Goal: Task Accomplishment & Management: Manage account settings

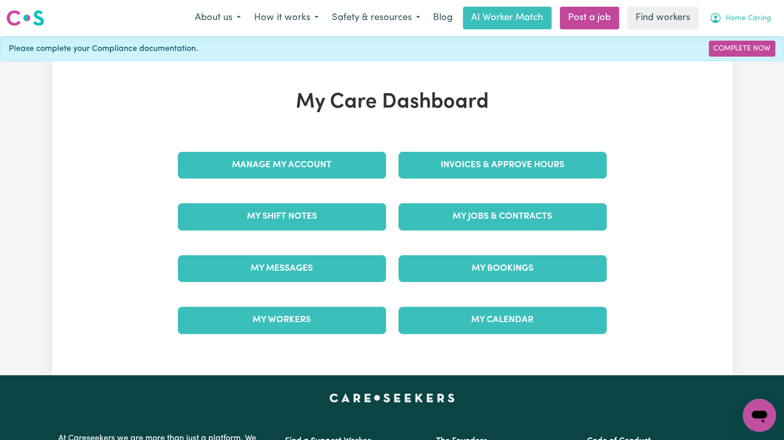
click at [753, 21] on span "Home Caring" at bounding box center [747, 18] width 45 height 11
click at [742, 45] on link "My Dashboard" at bounding box center [735, 40] width 81 height 20
click at [719, 38] on link "My Dashboard" at bounding box center [735, 40] width 81 height 20
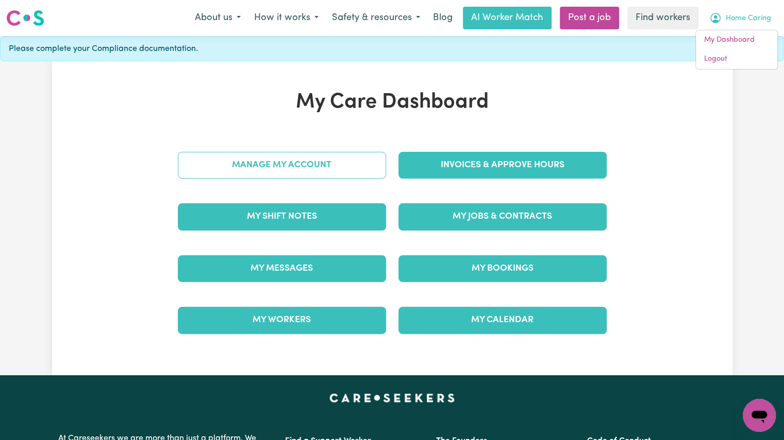
click at [338, 175] on link "Manage My Account" at bounding box center [282, 165] width 208 height 27
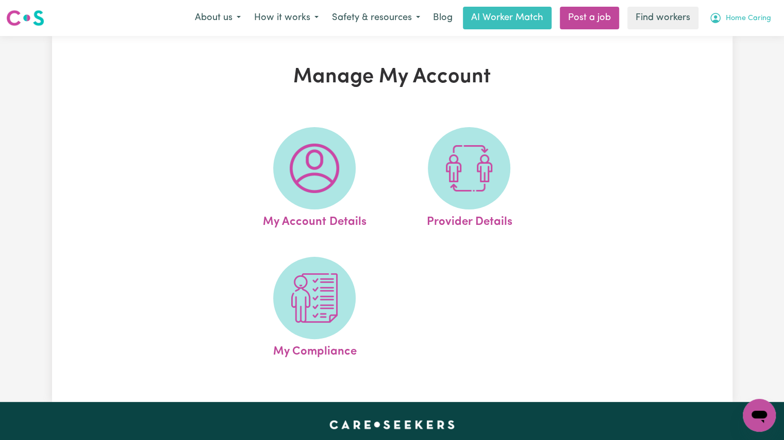
click at [737, 14] on span "Home Caring" at bounding box center [747, 18] width 45 height 11
click at [723, 37] on link "My Dashboard" at bounding box center [735, 40] width 81 height 20
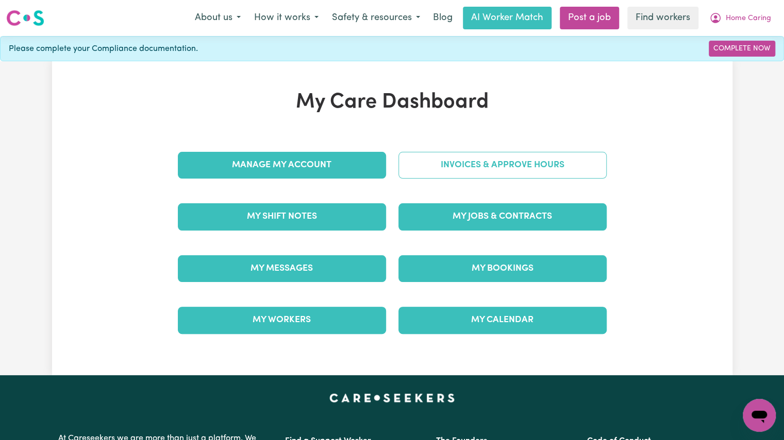
click at [513, 167] on link "Invoices & Approve Hours" at bounding box center [502, 165] width 208 height 27
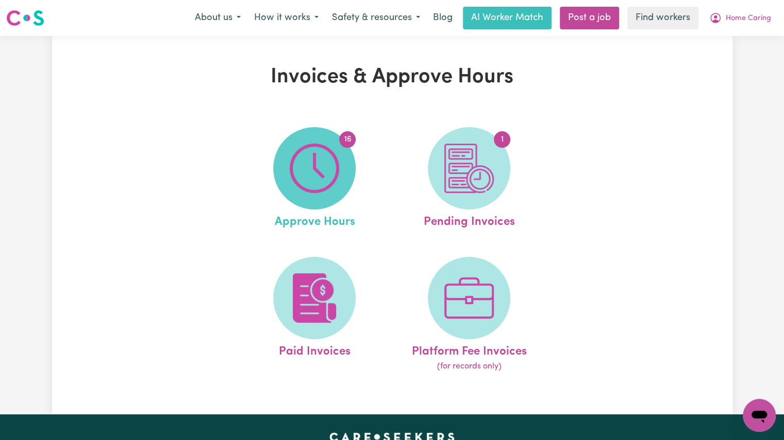
click at [321, 191] on img at bounding box center [314, 168] width 49 height 49
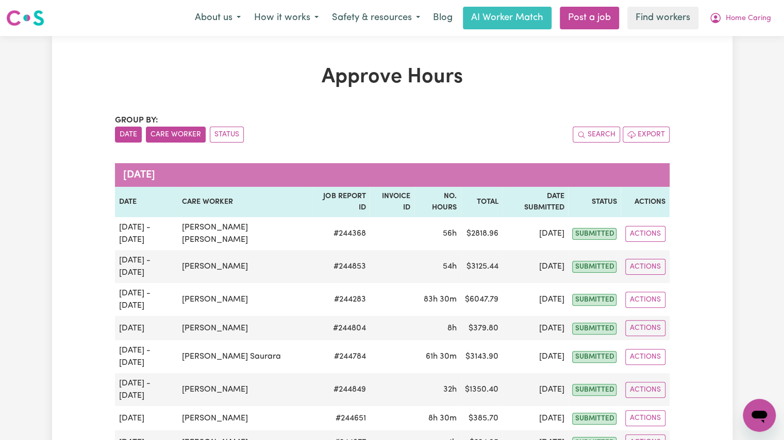
click at [174, 139] on button "Care Worker" at bounding box center [176, 135] width 60 height 16
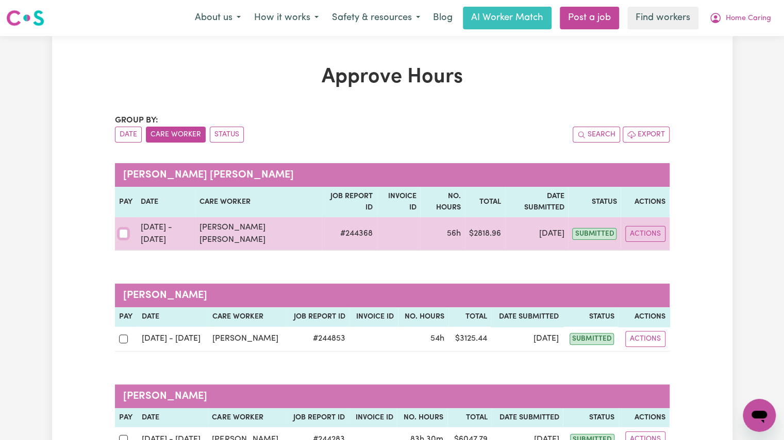
click at [120, 229] on input "checkbox" at bounding box center [123, 233] width 9 height 9
checkbox input "true"
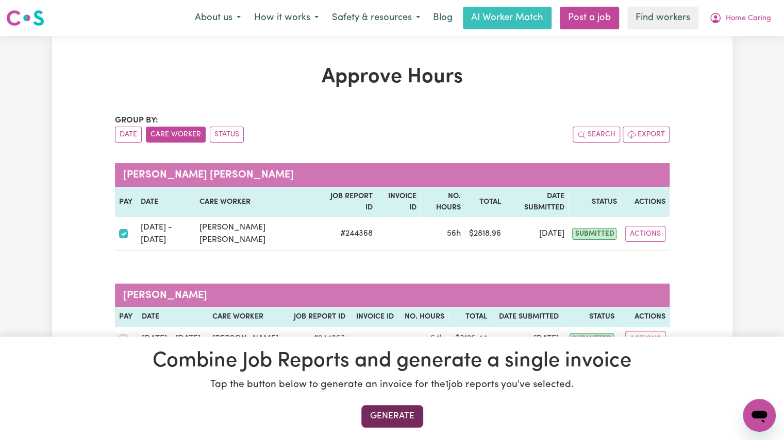
click at [396, 413] on button "Generate" at bounding box center [392, 416] width 62 height 23
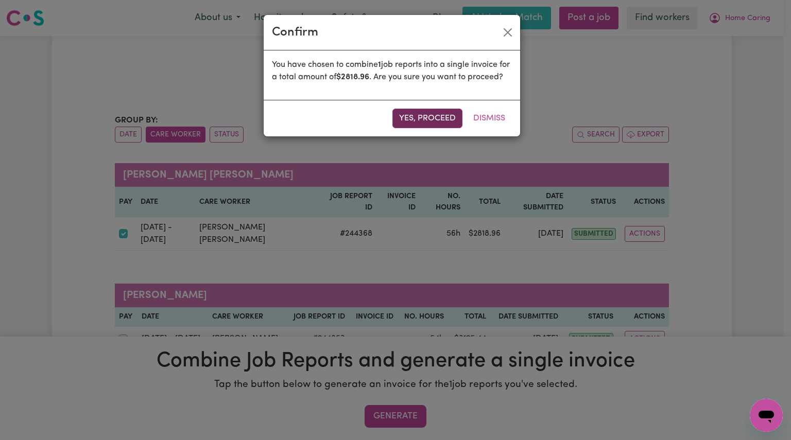
click at [425, 128] on button "Yes, proceed" at bounding box center [428, 119] width 70 height 20
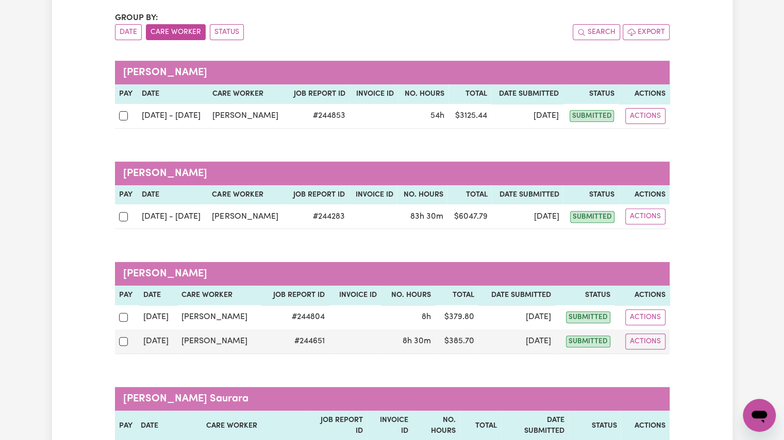
scroll to position [103, 0]
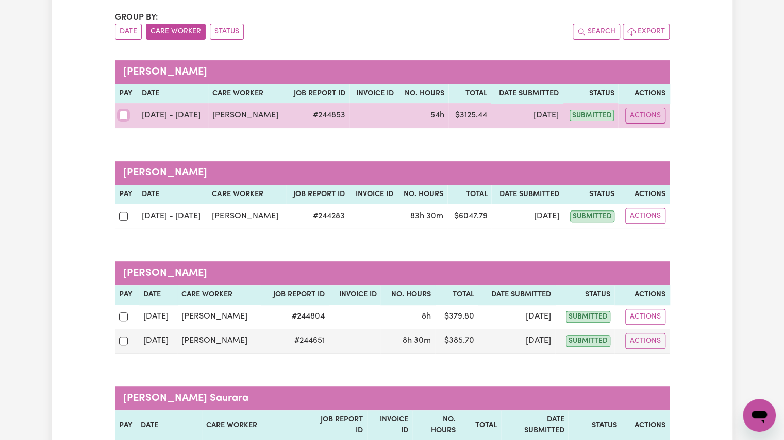
click at [126, 117] on input "checkbox" at bounding box center [123, 115] width 9 height 9
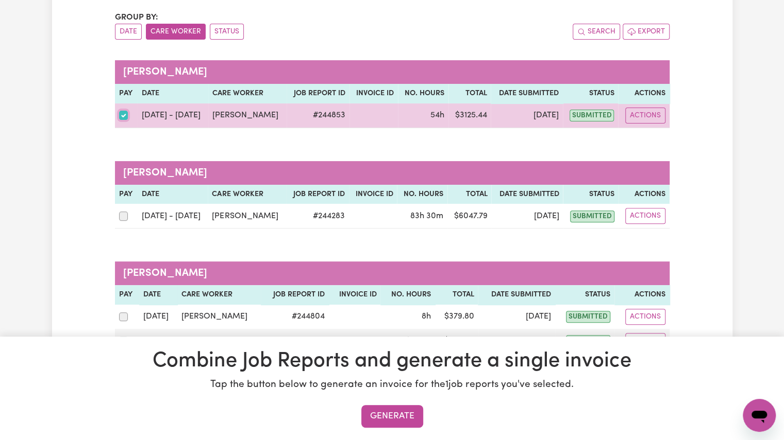
click at [123, 115] on input "checkbox" at bounding box center [123, 115] width 9 height 9
checkbox input "false"
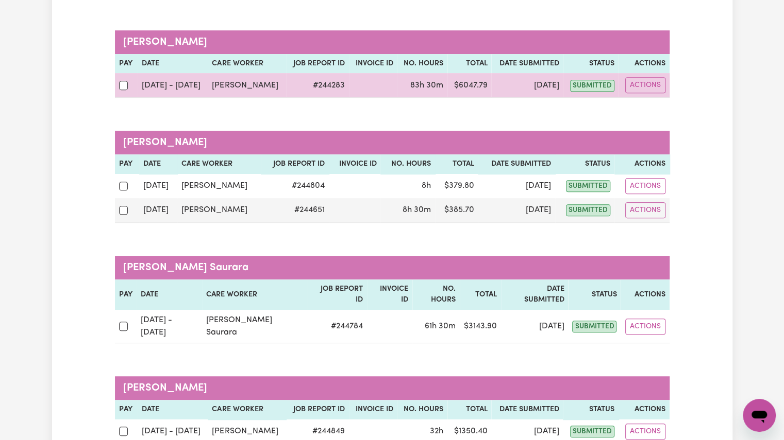
scroll to position [235, 0]
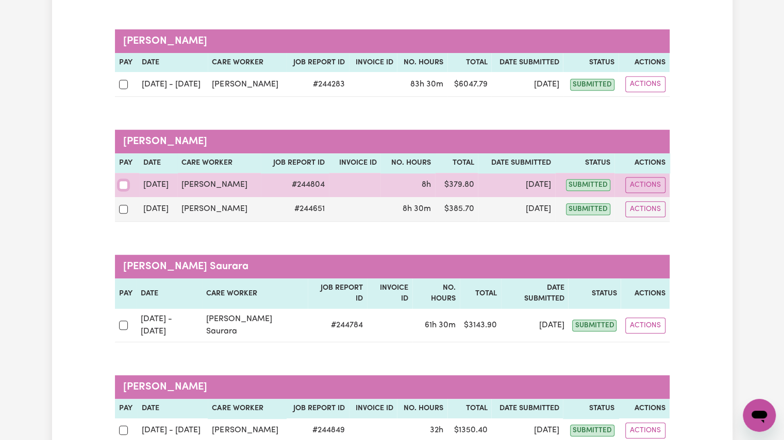
click at [123, 184] on input "checkbox" at bounding box center [123, 185] width 9 height 9
checkbox input "true"
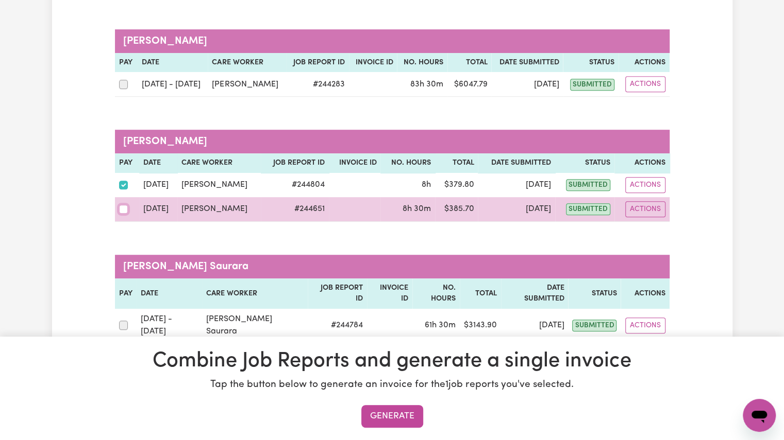
click at [121, 211] on input "checkbox" at bounding box center [123, 209] width 9 height 9
checkbox input "true"
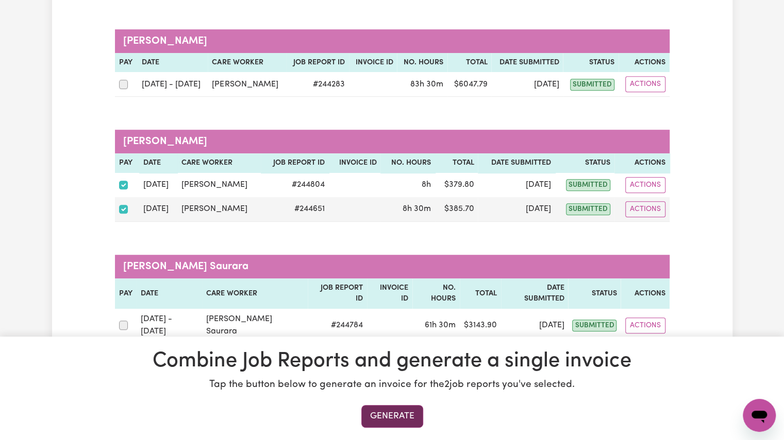
click at [393, 428] on button "Generate" at bounding box center [392, 416] width 62 height 23
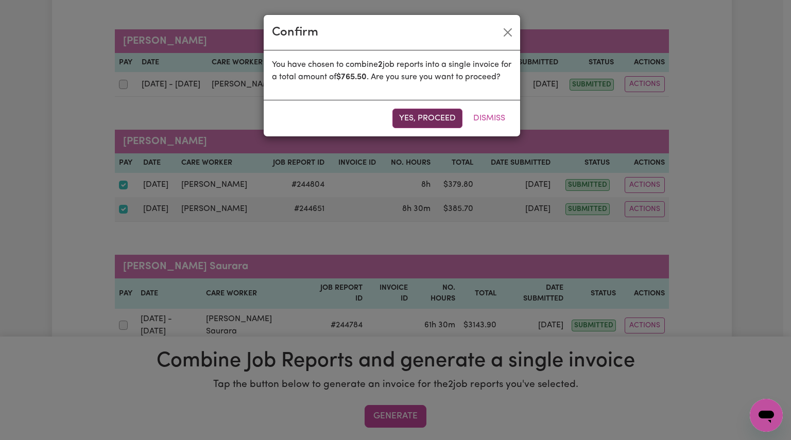
click at [426, 126] on button "Yes, proceed" at bounding box center [428, 119] width 70 height 20
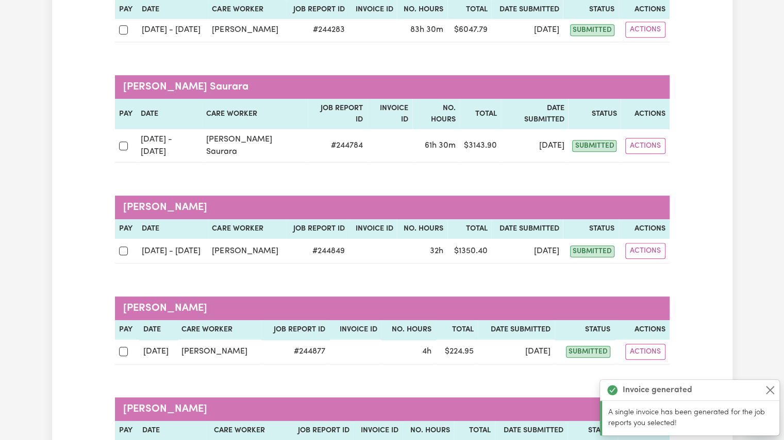
scroll to position [290, 0]
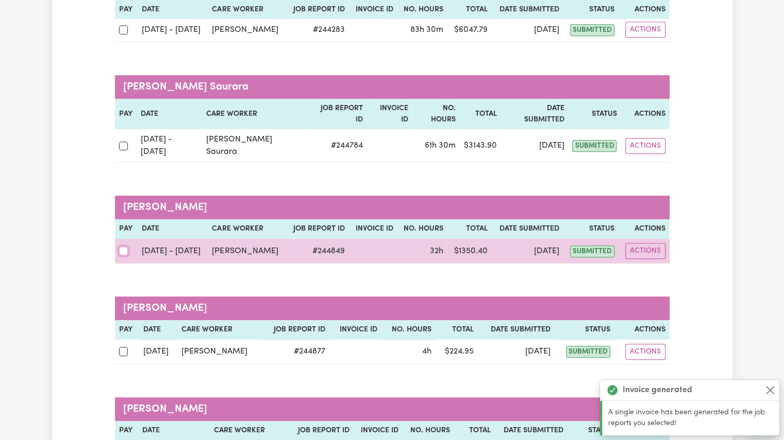
click at [124, 247] on input "checkbox" at bounding box center [123, 251] width 9 height 9
checkbox input "true"
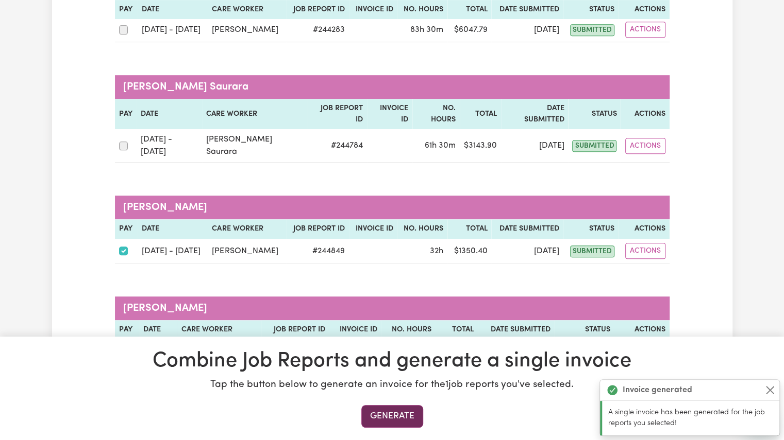
click at [393, 415] on button "Generate" at bounding box center [392, 416] width 62 height 23
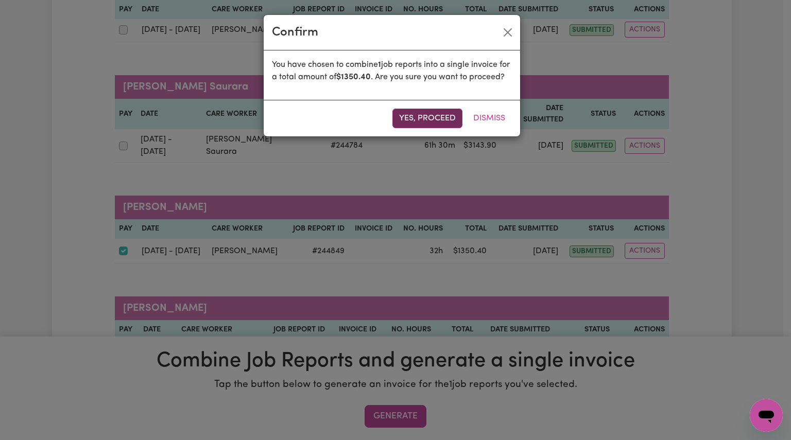
click at [435, 125] on button "Yes, proceed" at bounding box center [428, 119] width 70 height 20
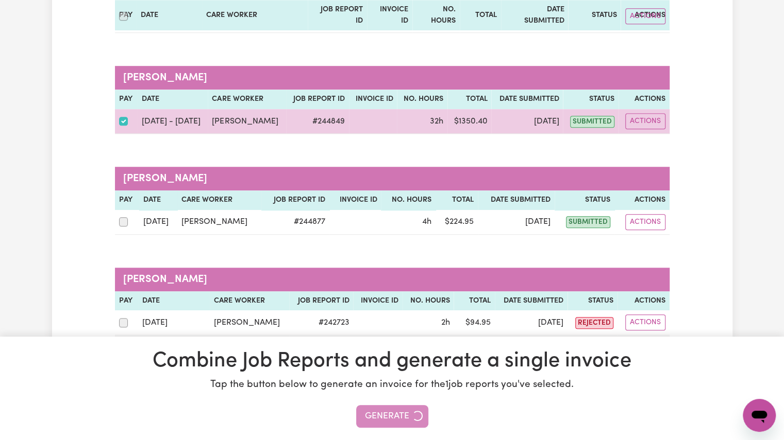
scroll to position [421, 0]
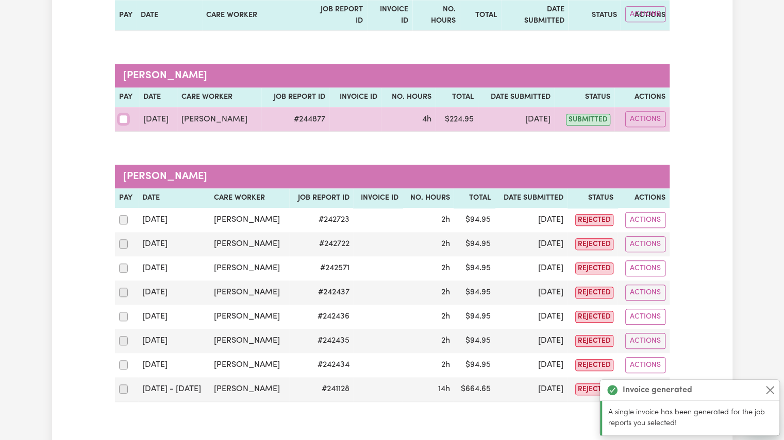
click at [126, 115] on input "checkbox" at bounding box center [123, 119] width 9 height 9
checkbox input "true"
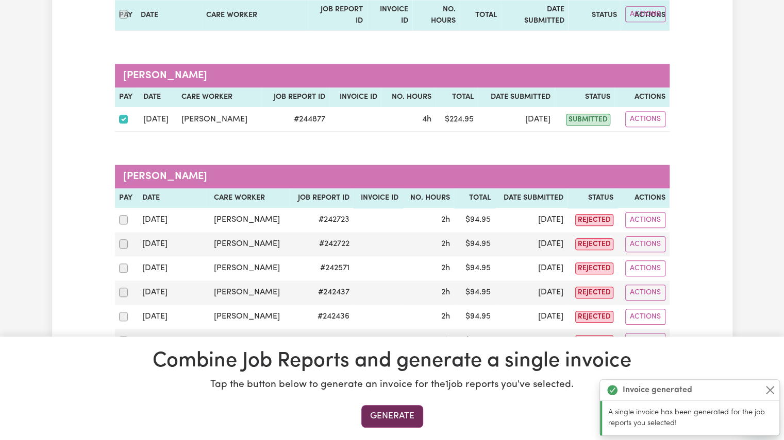
click at [379, 422] on button "Generate" at bounding box center [392, 416] width 62 height 23
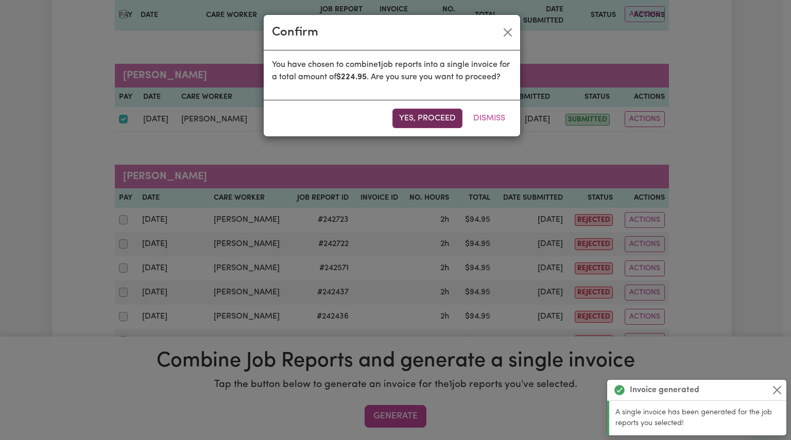
click at [413, 127] on button "Yes, proceed" at bounding box center [428, 119] width 70 height 20
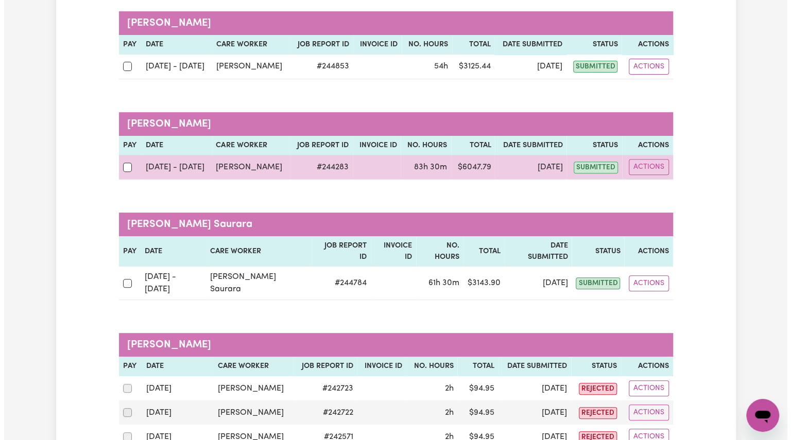
scroll to position [154, 0]
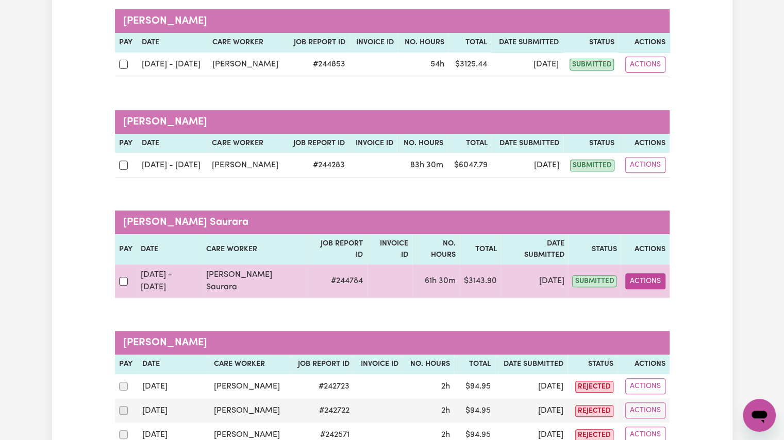
click at [637, 274] on button "Actions" at bounding box center [645, 282] width 40 height 16
click at [670, 295] on link "View Job Report" at bounding box center [674, 305] width 88 height 21
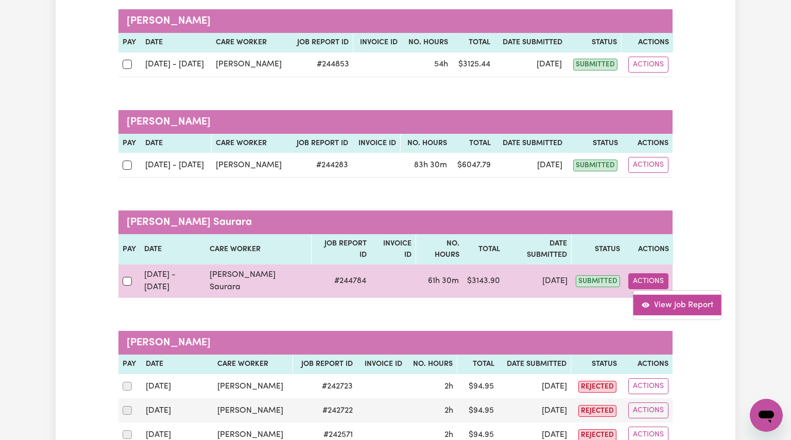
select select "pm"
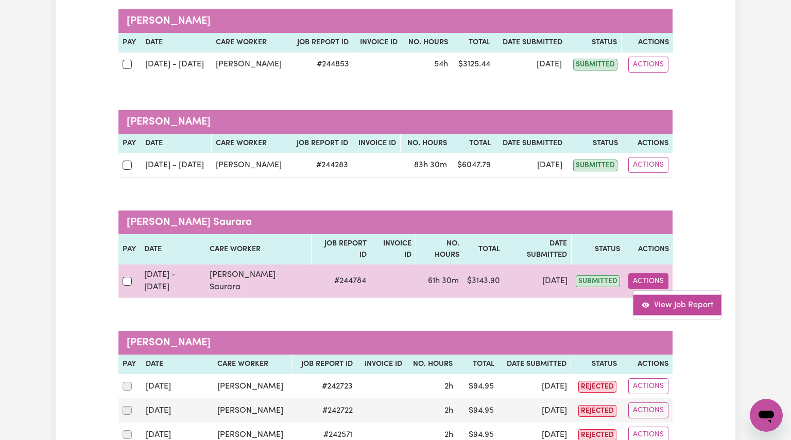
select select "pm"
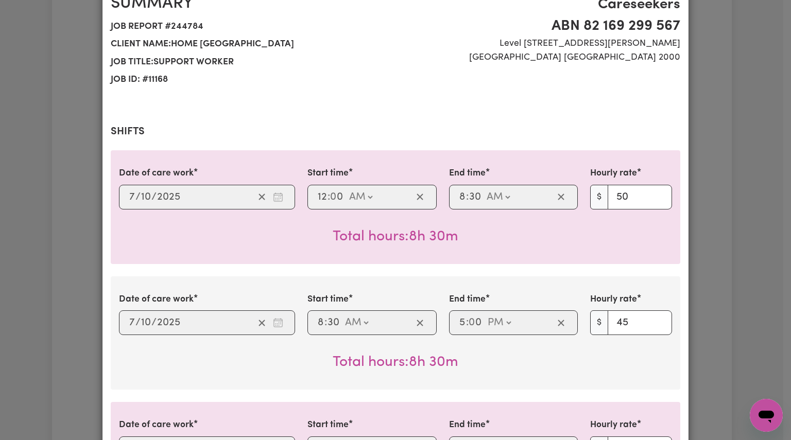
scroll to position [0, 0]
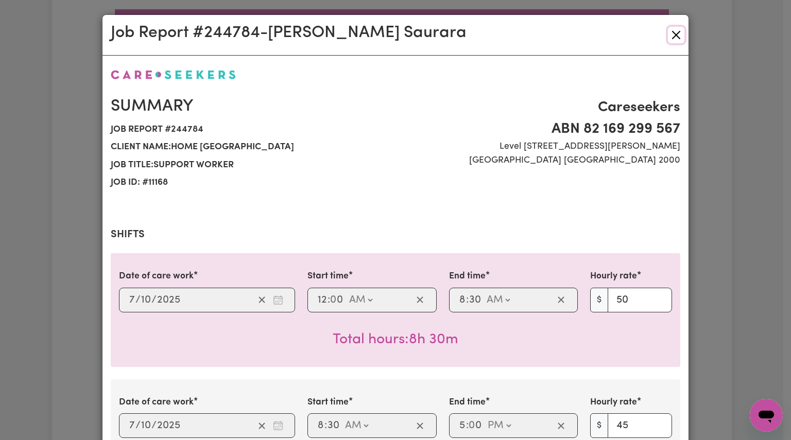
click at [672, 30] on button "Close" at bounding box center [676, 35] width 16 height 16
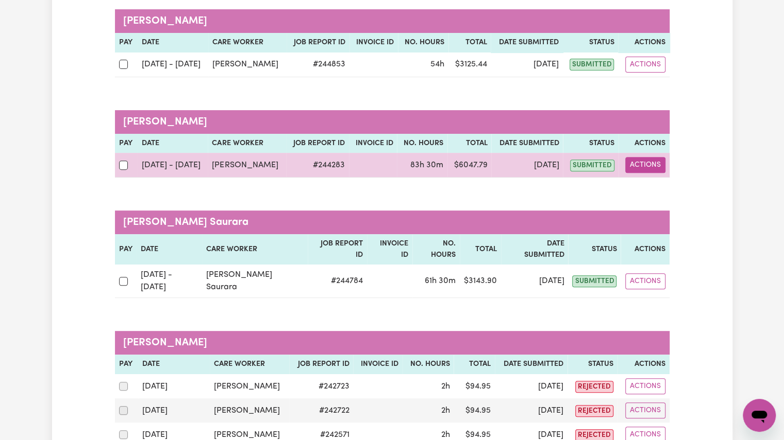
click at [639, 166] on button "Actions" at bounding box center [645, 165] width 40 height 16
click at [642, 196] on link "View Job Report" at bounding box center [671, 189] width 88 height 21
select select "pm"
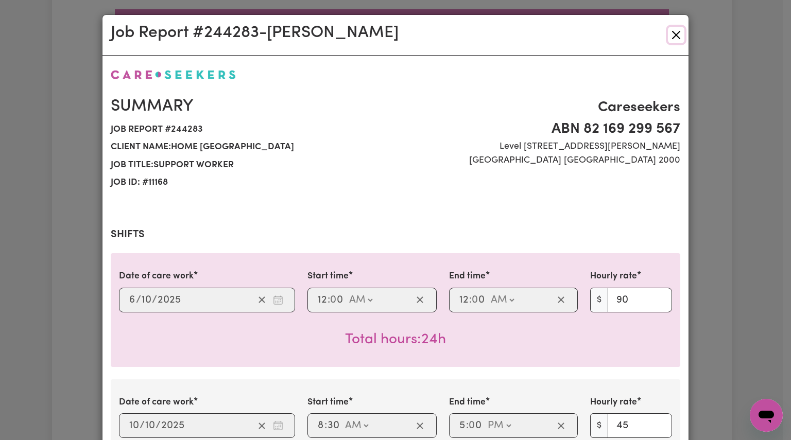
click at [674, 38] on button "Close" at bounding box center [676, 35] width 16 height 16
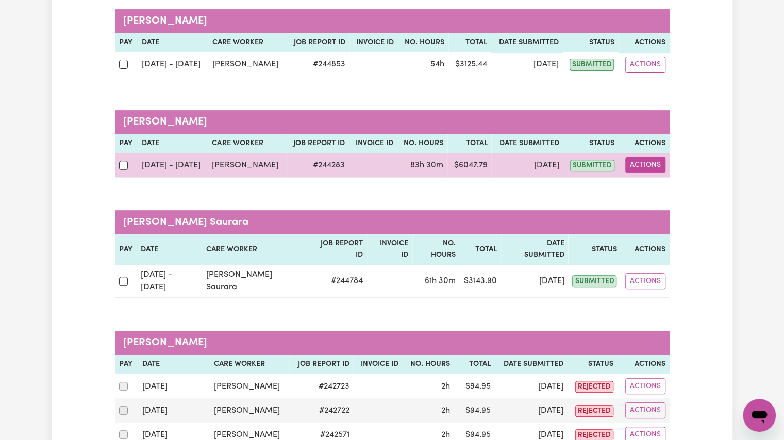
click at [635, 158] on button "Actions" at bounding box center [645, 165] width 40 height 16
click at [640, 184] on span "View job report 244283" at bounding box center [639, 189] width 8 height 12
select select "pm"
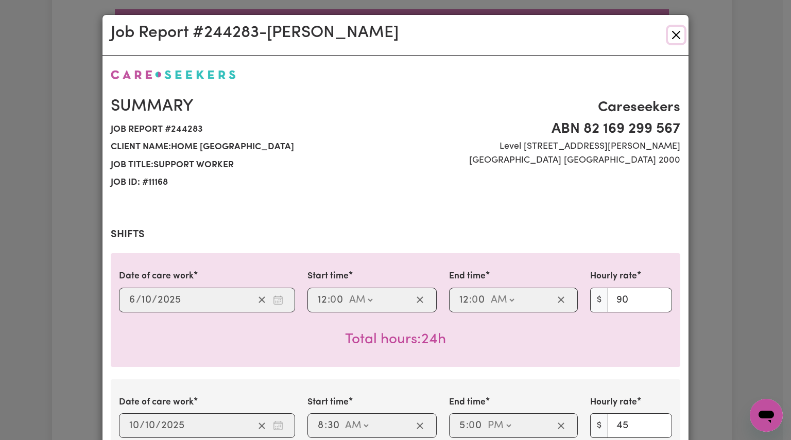
click at [672, 42] on button "Close" at bounding box center [676, 35] width 16 height 16
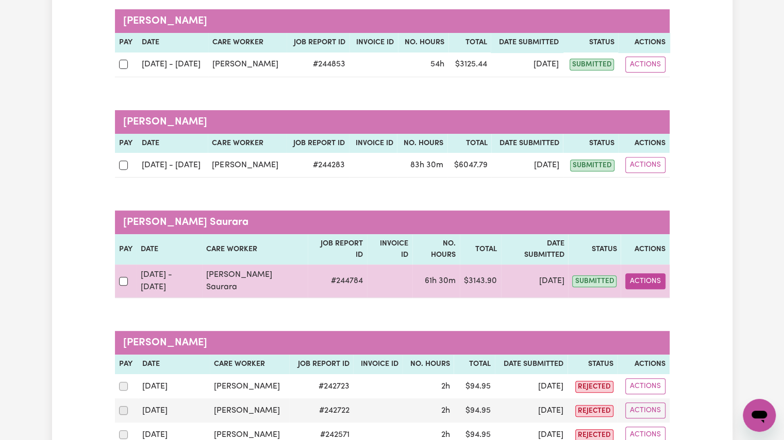
click at [640, 274] on button "Actions" at bounding box center [645, 282] width 40 height 16
click at [653, 274] on button "Actions" at bounding box center [645, 282] width 40 height 16
click at [655, 295] on link "View Job Report" at bounding box center [674, 305] width 88 height 21
select select "pm"
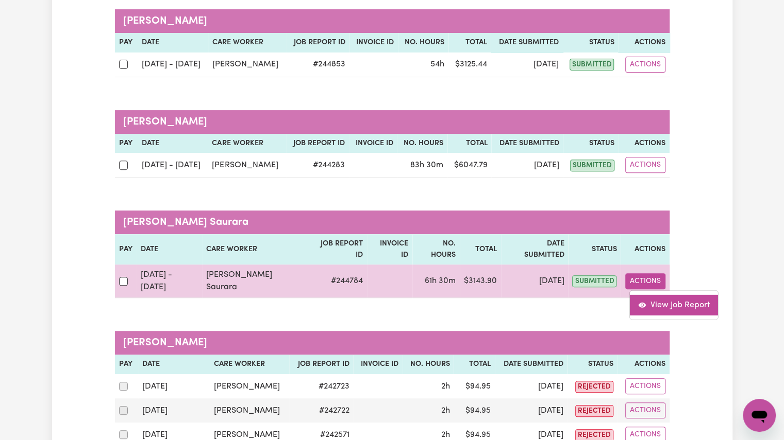
select select "pm"
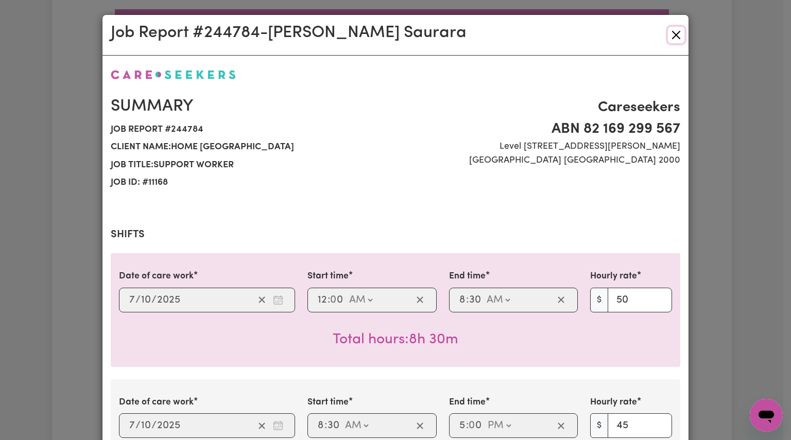
click at [676, 36] on button "Close" at bounding box center [676, 35] width 16 height 16
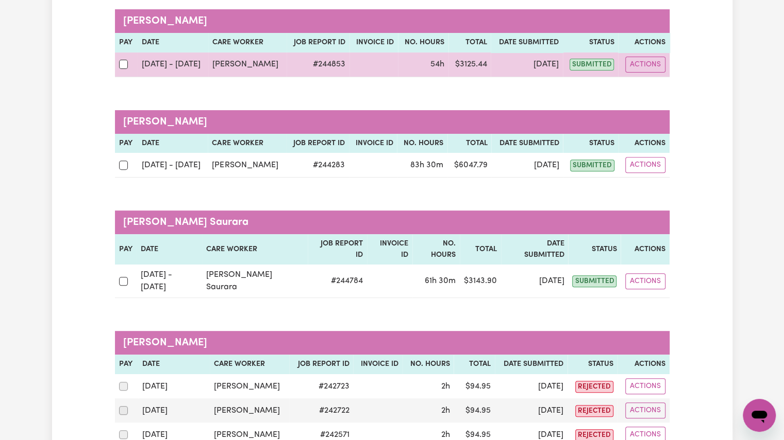
click at [649, 72] on td "Actions" at bounding box center [643, 65] width 51 height 25
click at [649, 59] on button "Actions" at bounding box center [645, 65] width 40 height 16
click at [653, 90] on link "View Job Report" at bounding box center [671, 88] width 88 height 21
select select "pm"
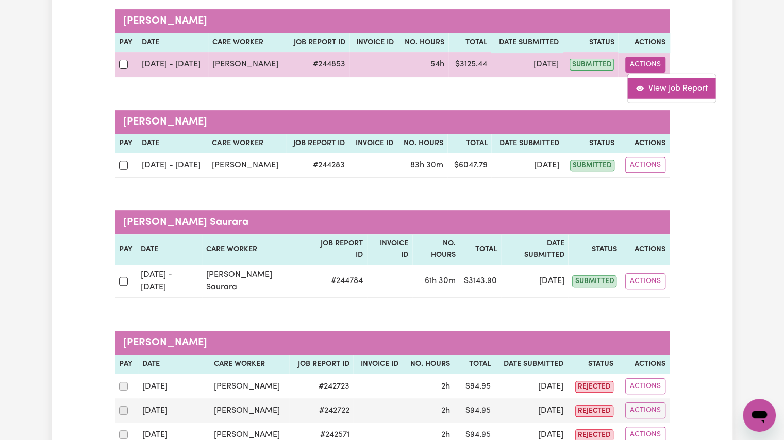
select select "pm"
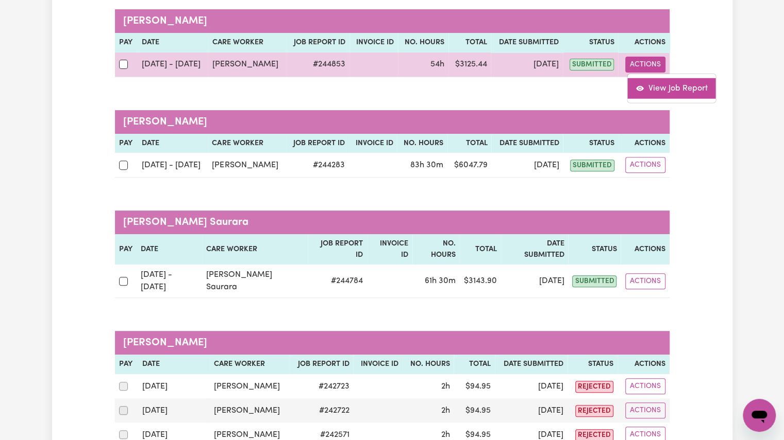
select select "pm"
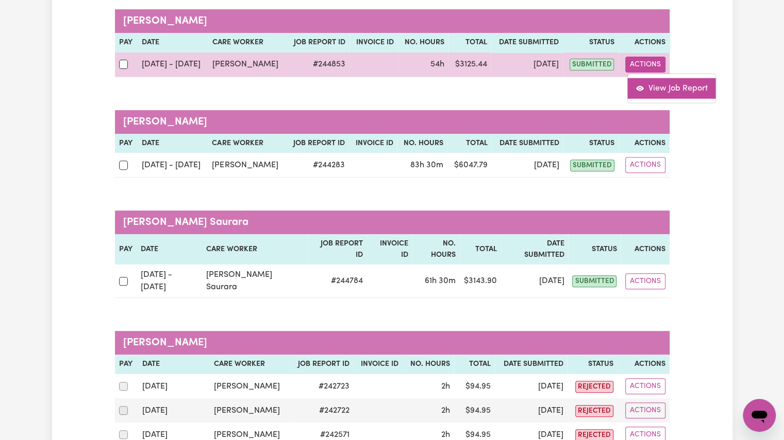
select select "pm"
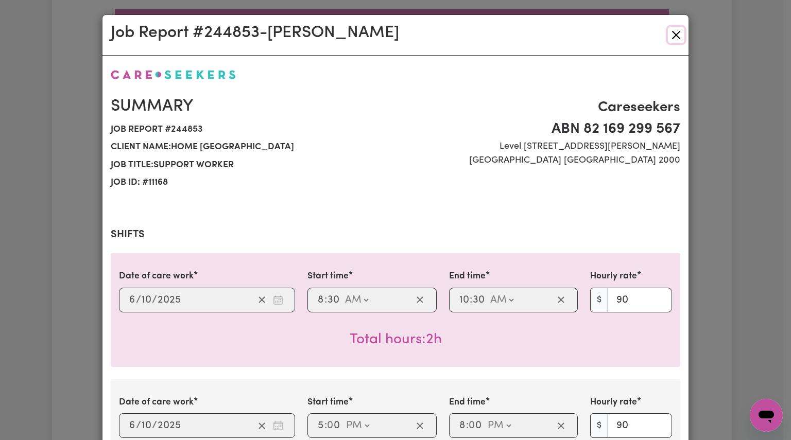
click at [670, 36] on button "Close" at bounding box center [676, 35] width 16 height 16
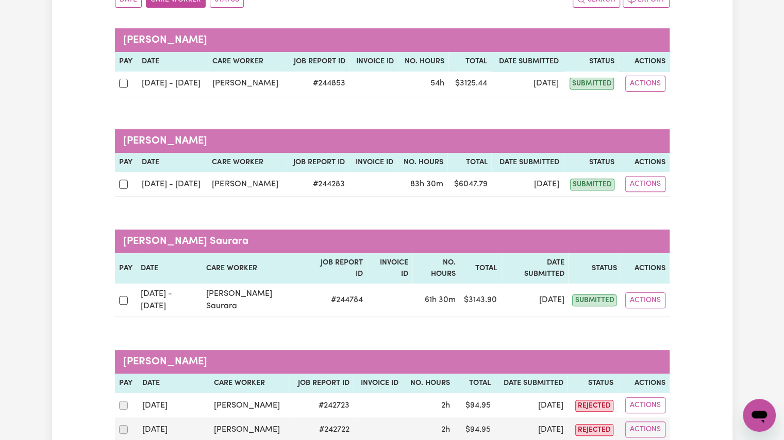
scroll to position [134, 0]
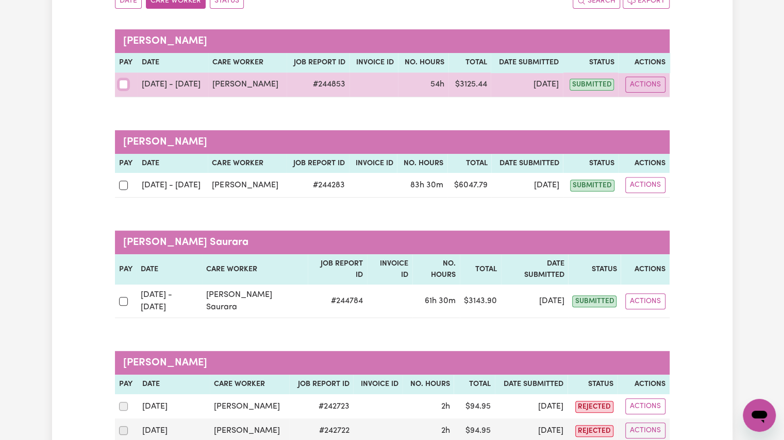
click at [127, 88] on input "checkbox" at bounding box center [123, 84] width 9 height 9
checkbox input "true"
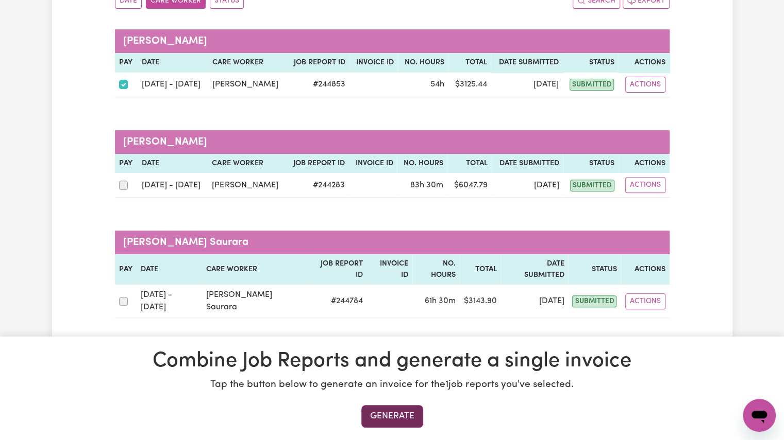
click at [384, 414] on button "Generate" at bounding box center [392, 416] width 62 height 23
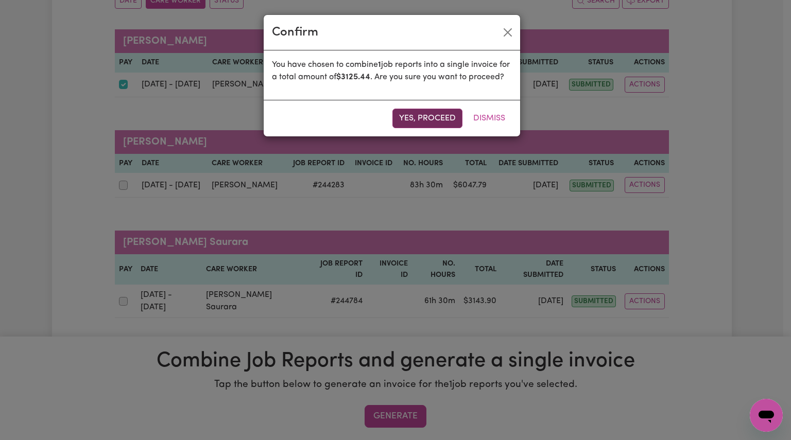
click at [428, 128] on button "Yes, proceed" at bounding box center [428, 119] width 70 height 20
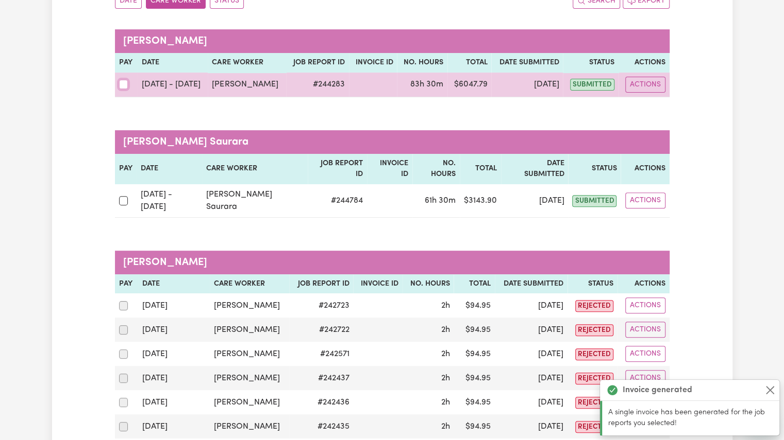
click at [124, 85] on input "checkbox" at bounding box center [123, 84] width 9 height 9
checkbox input "true"
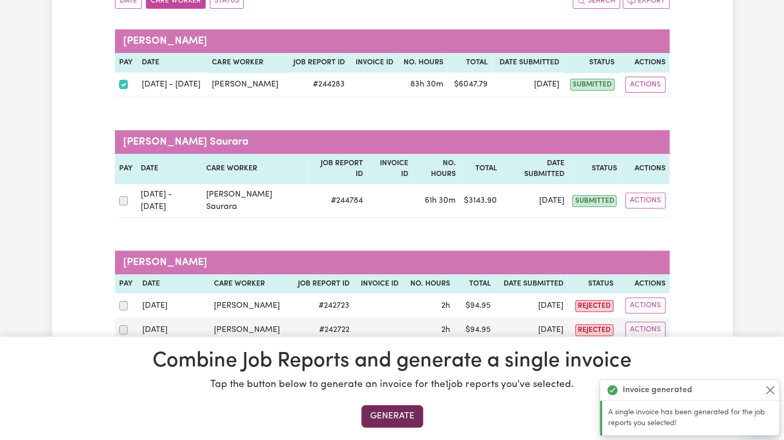
click at [379, 417] on button "Generate" at bounding box center [392, 416] width 62 height 23
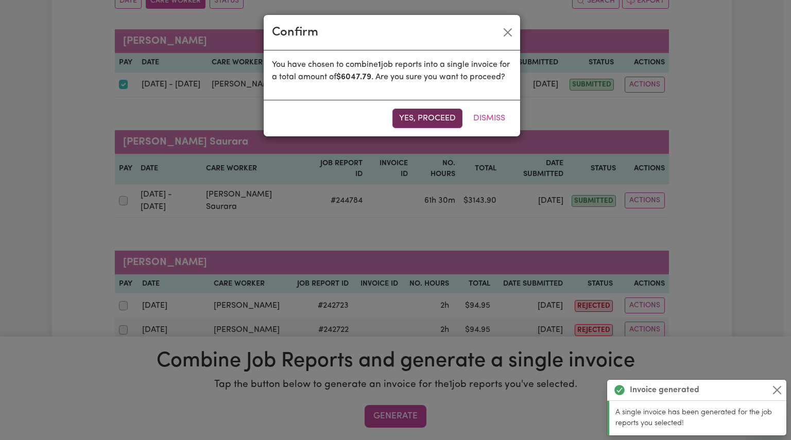
click at [411, 128] on button "Yes, proceed" at bounding box center [428, 119] width 70 height 20
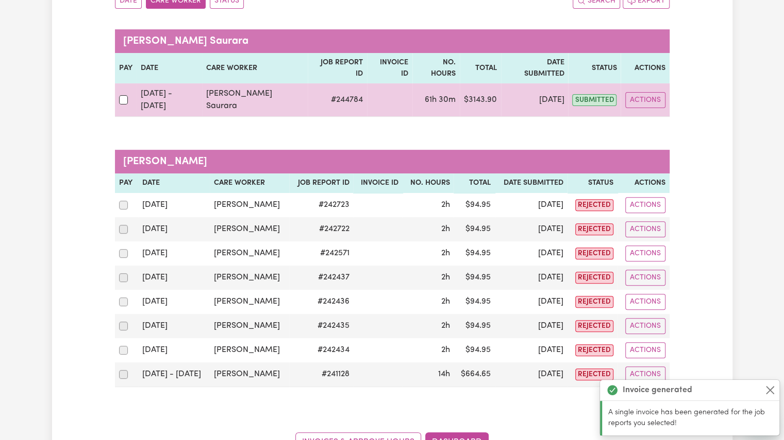
click at [125, 93] on div at bounding box center [125, 99] width 13 height 13
click at [125, 95] on input "checkbox" at bounding box center [123, 99] width 9 height 9
checkbox input "true"
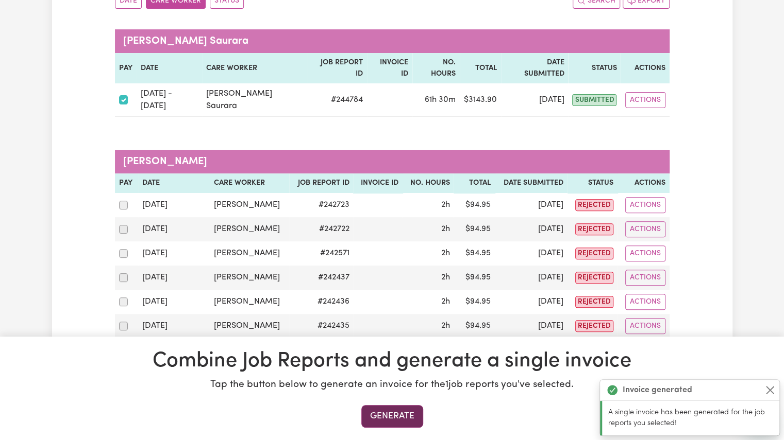
click at [387, 414] on button "Generate" at bounding box center [392, 416] width 62 height 23
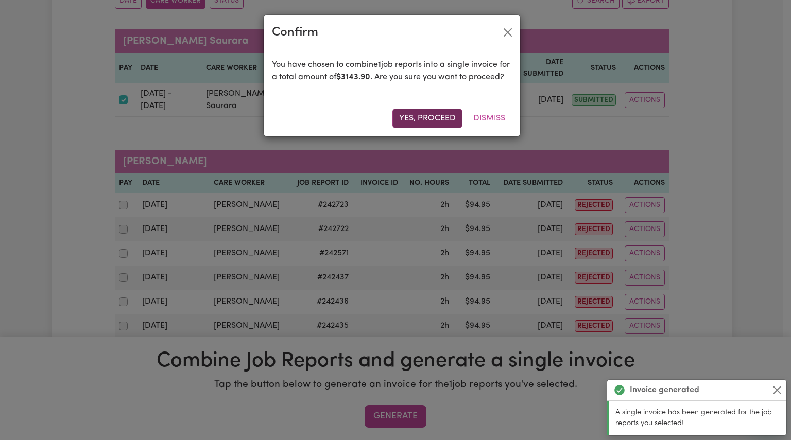
click at [421, 128] on button "Yes, proceed" at bounding box center [428, 119] width 70 height 20
